Goal: Task Accomplishment & Management: Manage account settings

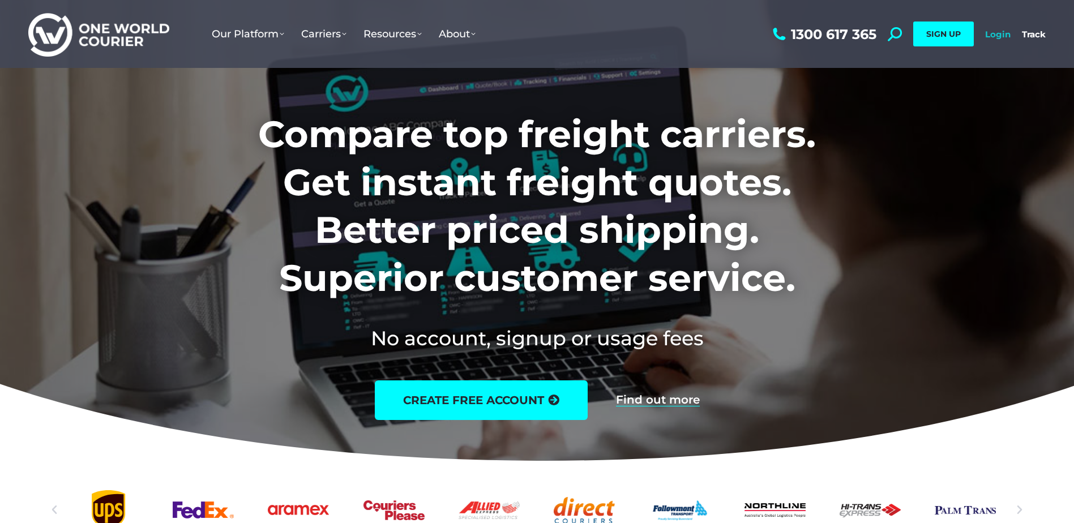
click at [992, 35] on link "Login" at bounding box center [997, 34] width 25 height 11
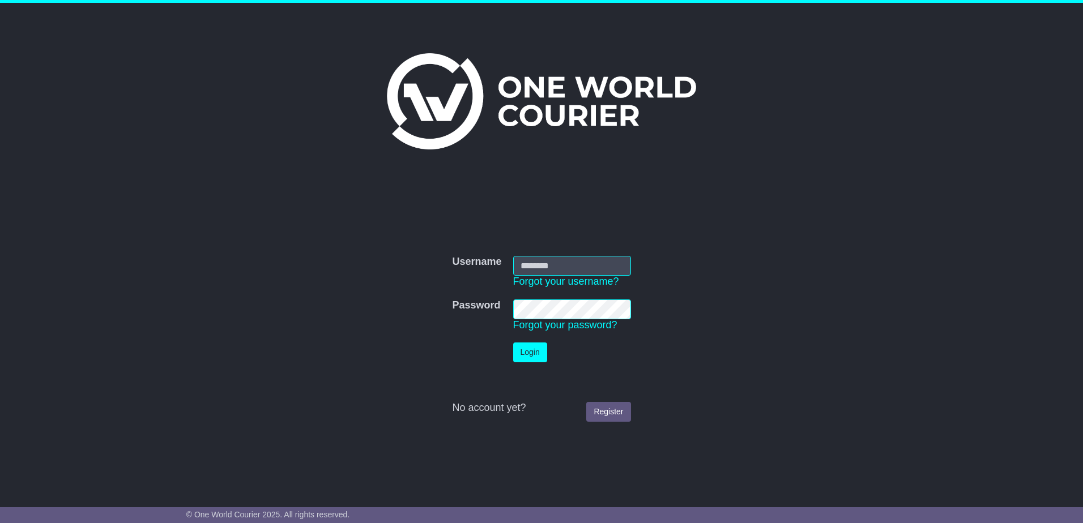
click at [572, 267] on input "Username" at bounding box center [572, 266] width 118 height 20
click at [588, 262] on input "Username" at bounding box center [572, 266] width 118 height 20
click at [627, 241] on div "Username Username Forgot your username? Password Password Forgot your password?…" at bounding box center [541, 330] width 580 height 194
